Goal: Check status: Check status

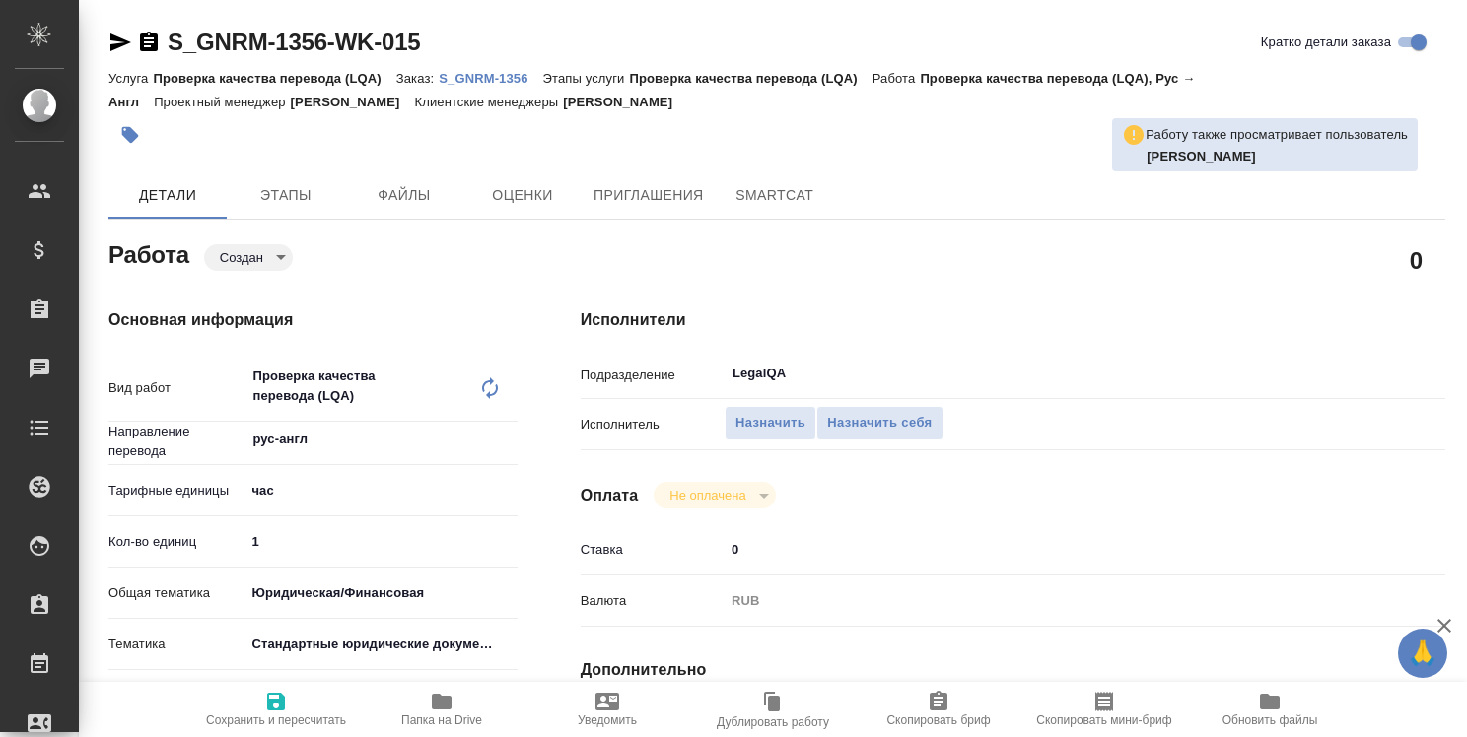
type textarea "x"
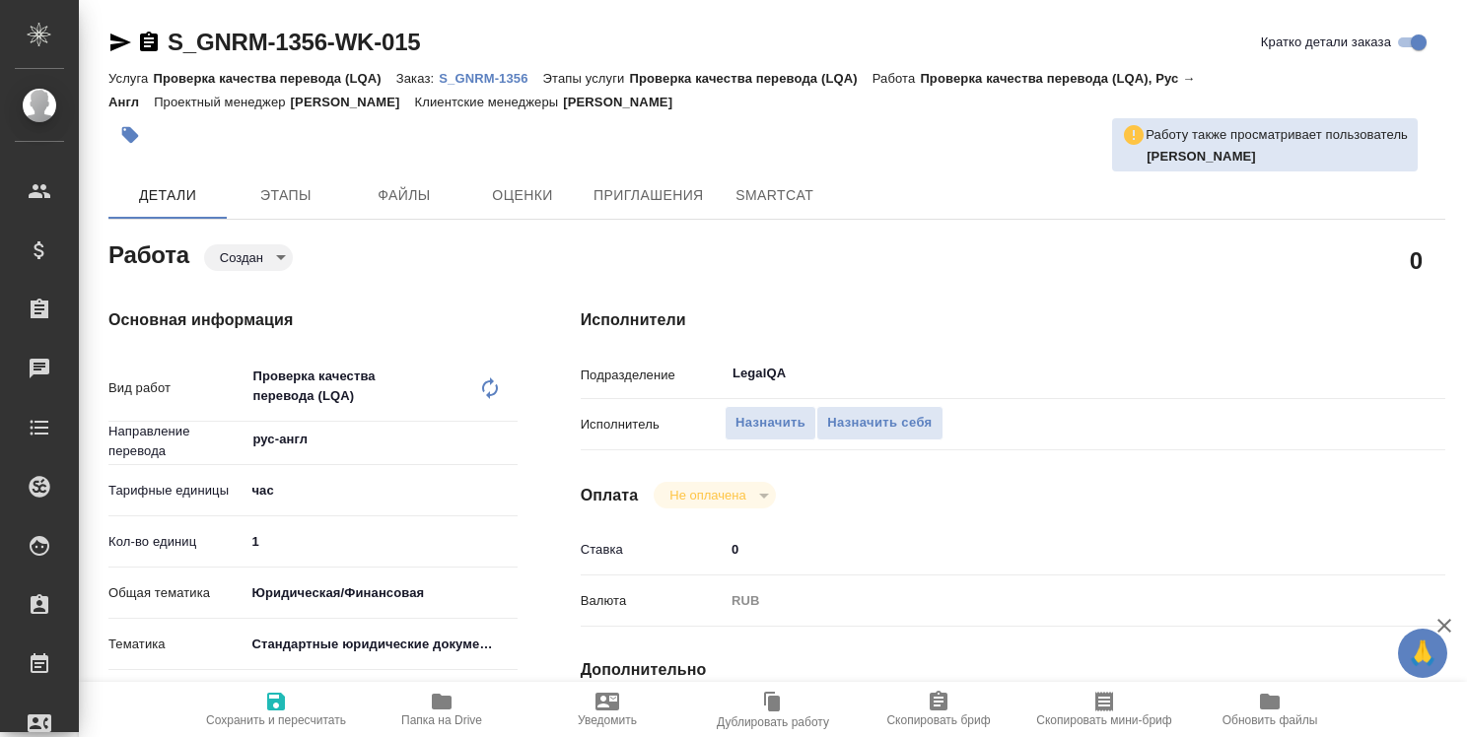
type textarea "x"
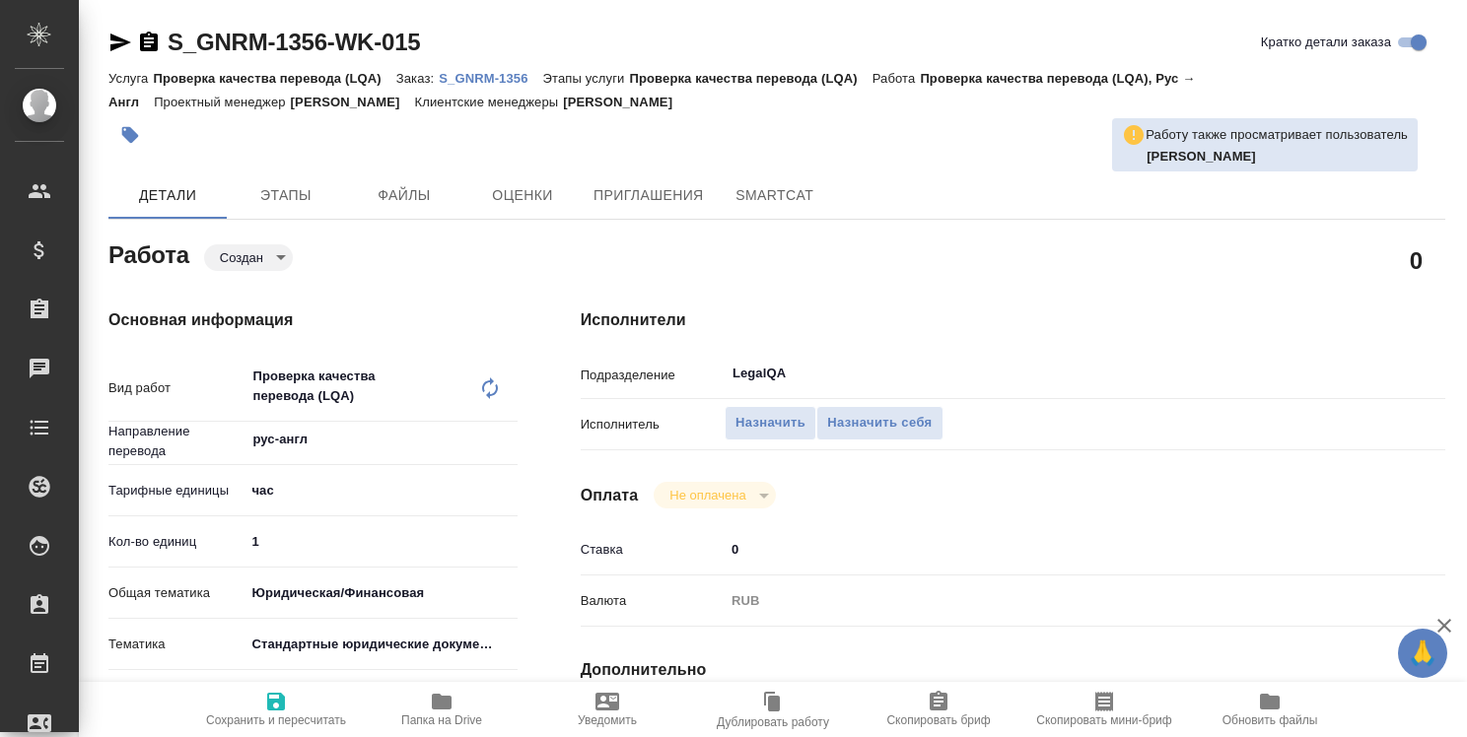
type textarea "x"
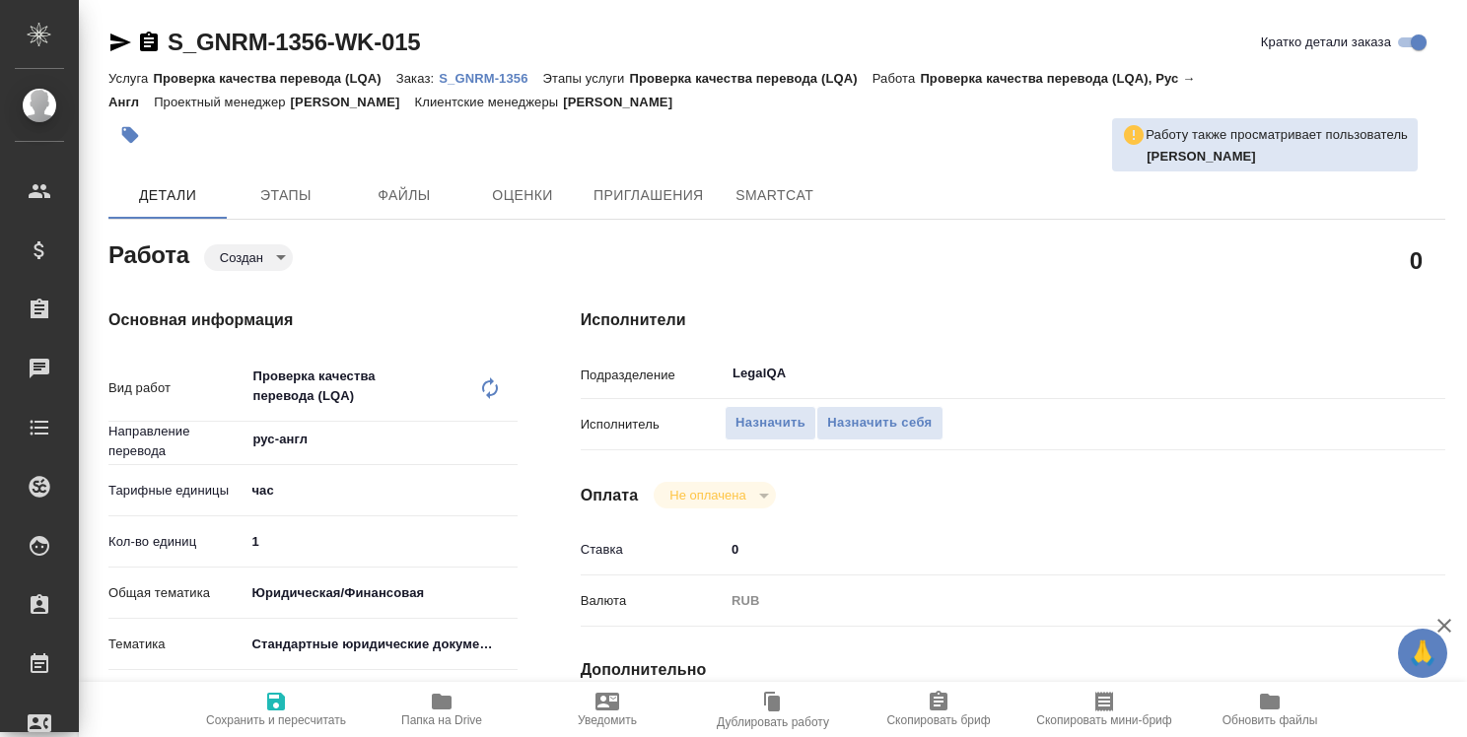
type textarea "x"
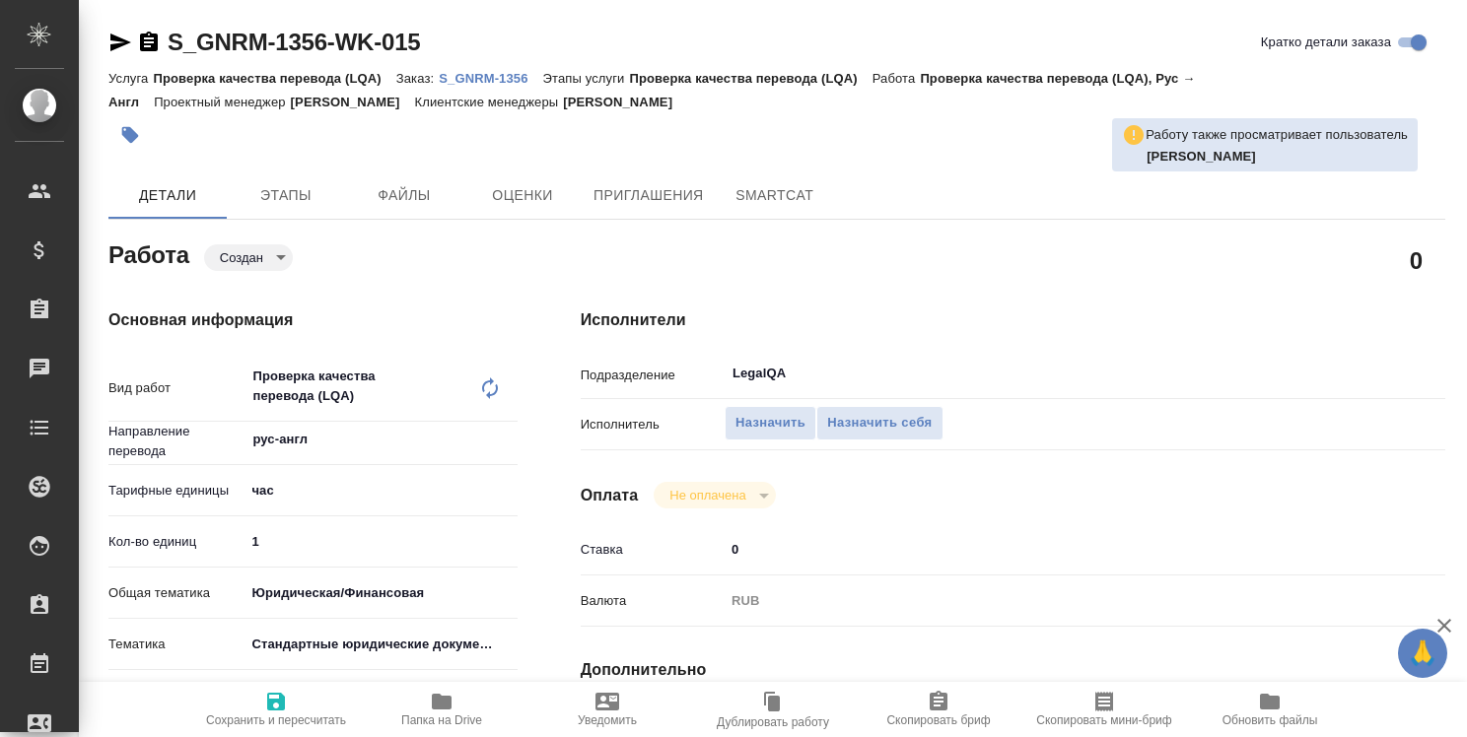
click at [489, 73] on p "S_GNRM-1356" at bounding box center [490, 78] width 103 height 15
type textarea "x"
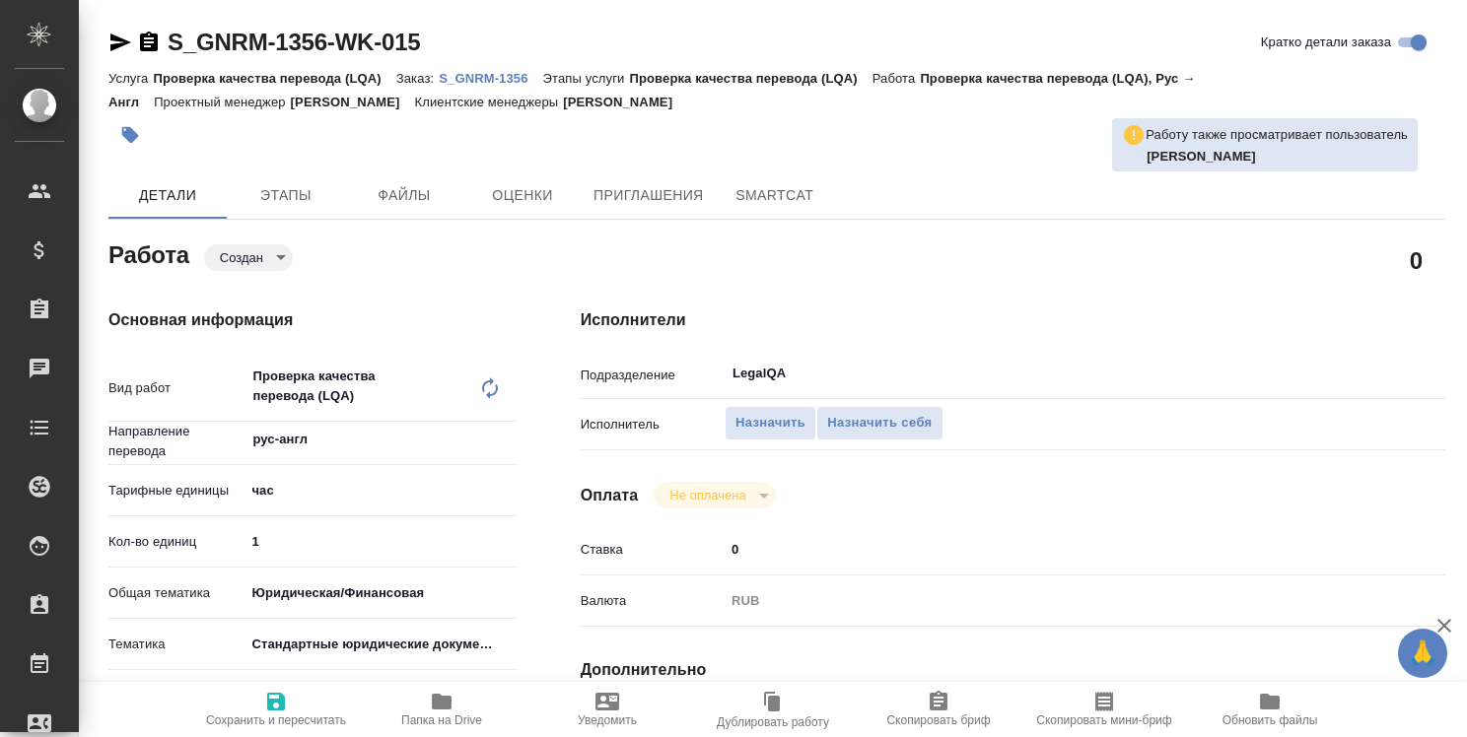
type textarea "x"
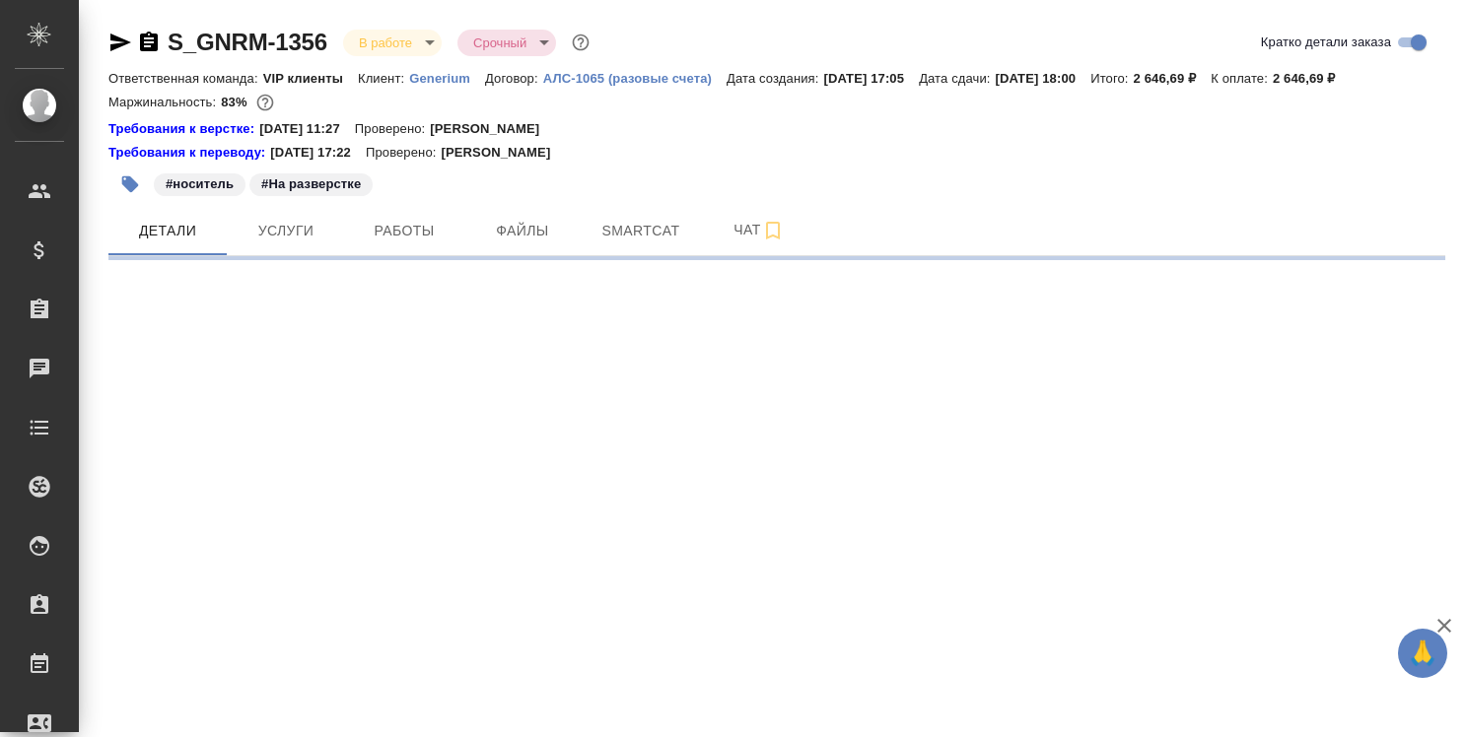
select select "RU"
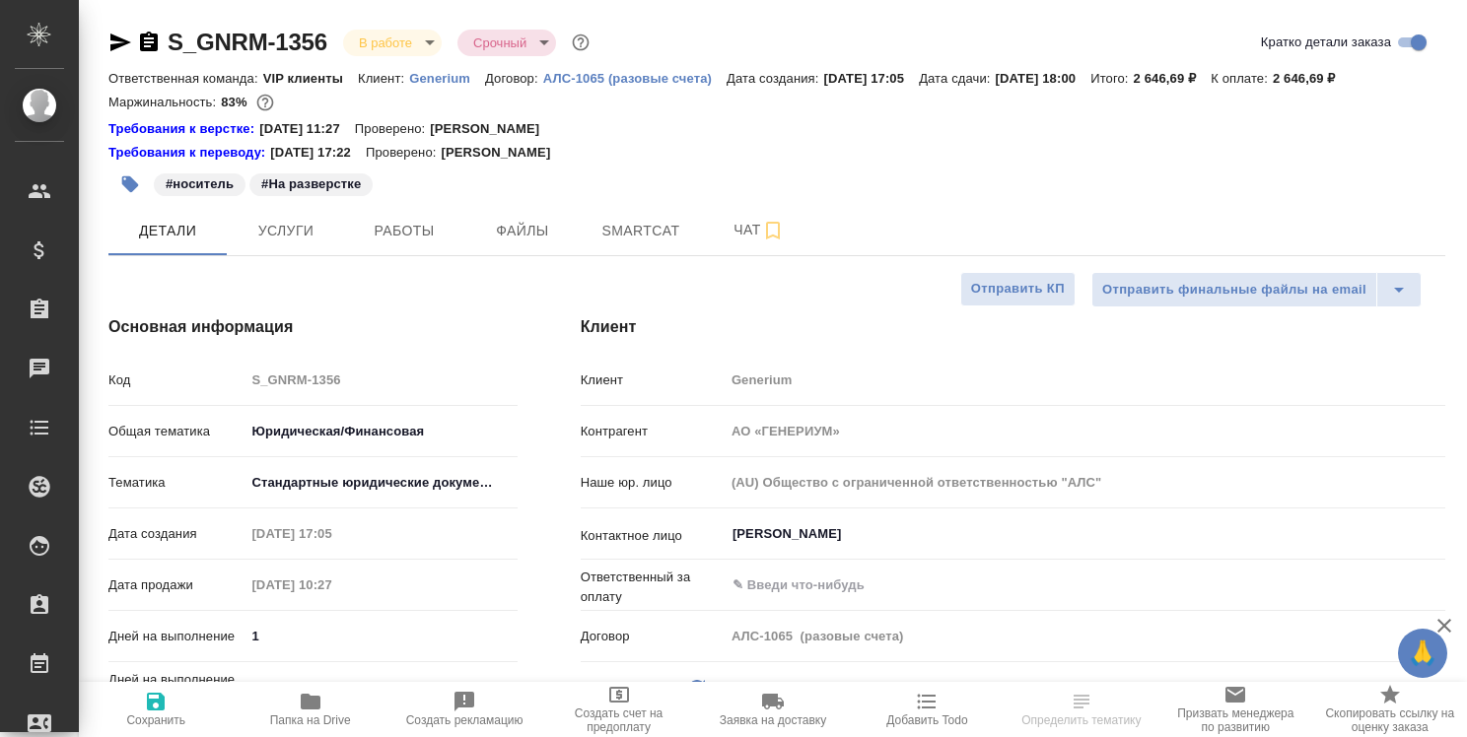
type textarea "x"
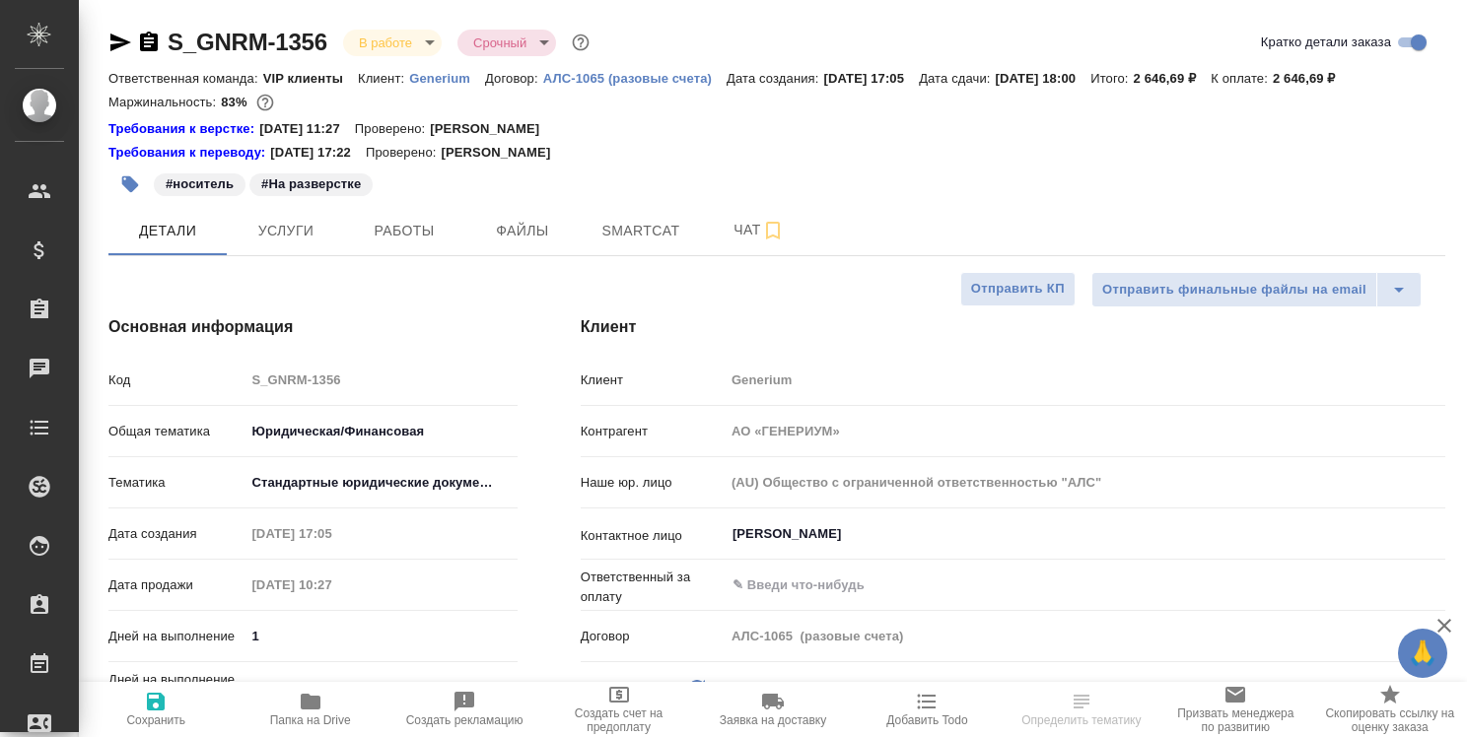
type textarea "x"
type input "[PERSON_NAME]"
click at [397, 234] on span "Работы" at bounding box center [404, 231] width 95 height 25
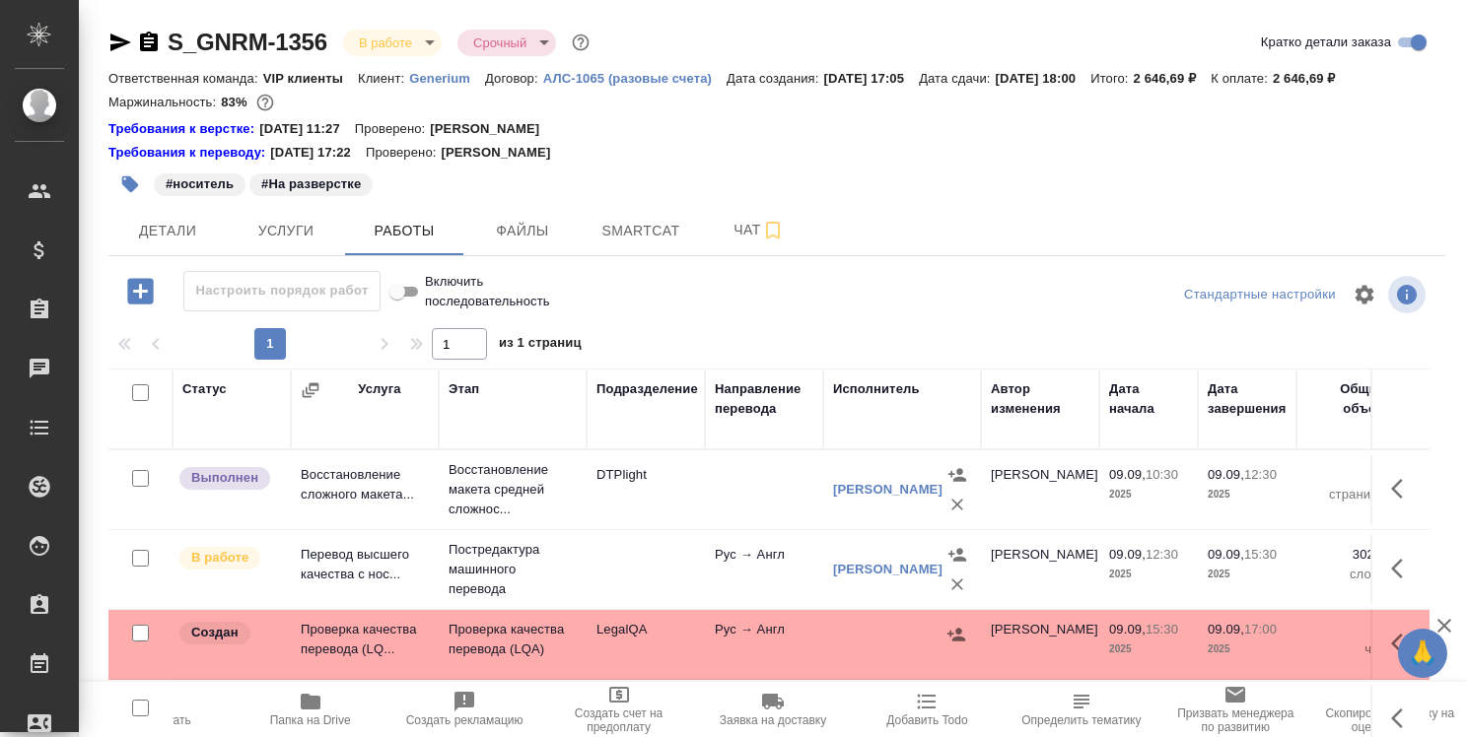
click at [1448, 623] on icon "button" at bounding box center [1444, 626] width 24 height 24
click at [310, 702] on icon "button" at bounding box center [311, 702] width 20 height 16
